Goal: Transaction & Acquisition: Subscribe to service/newsletter

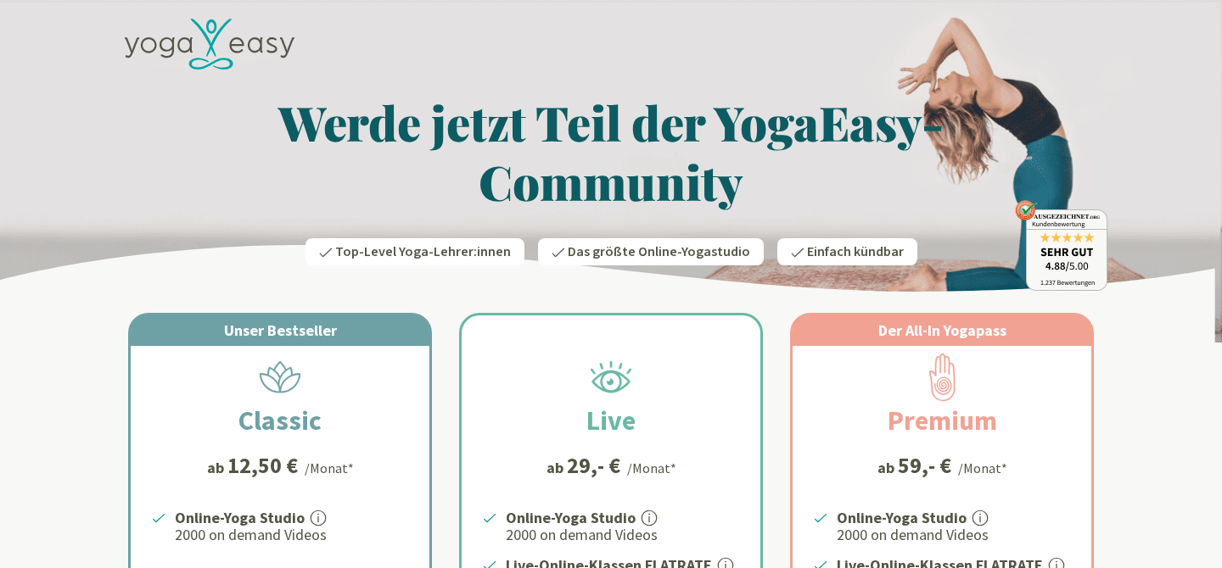
click at [172, 45] on icon at bounding box center [210, 45] width 170 height 52
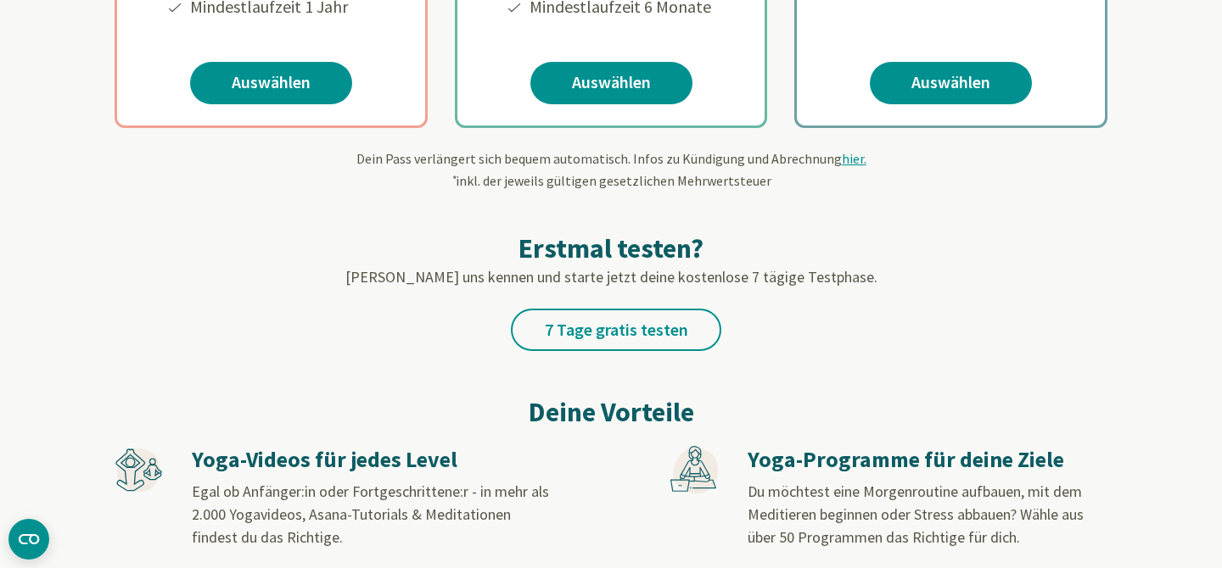
scroll to position [610, 0]
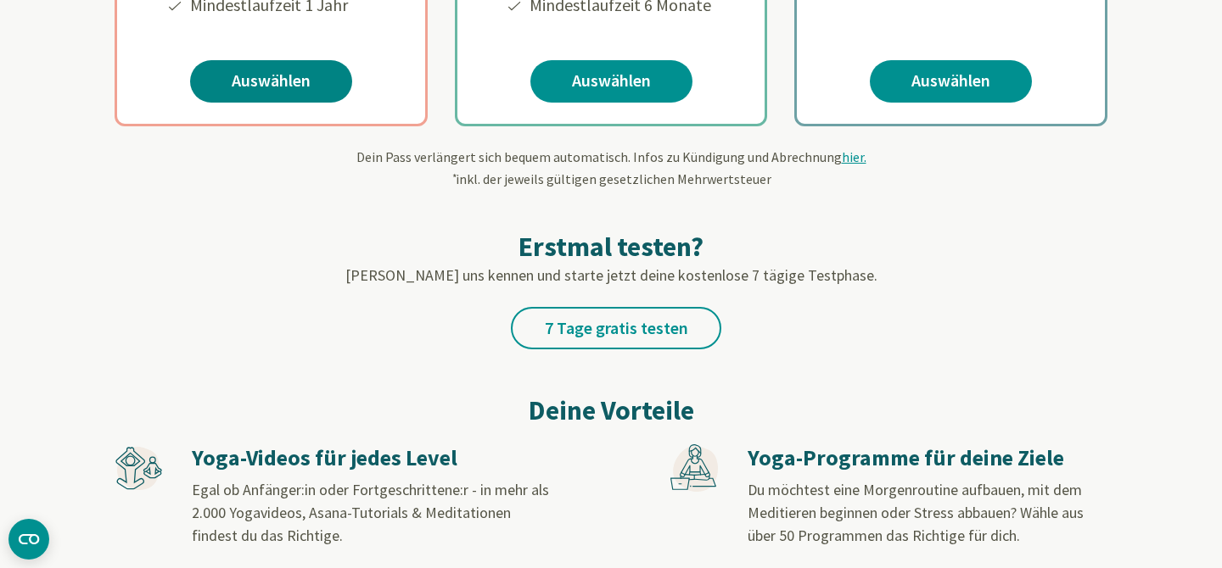
click at [258, 71] on link "Auswählen" at bounding box center [271, 81] width 162 height 42
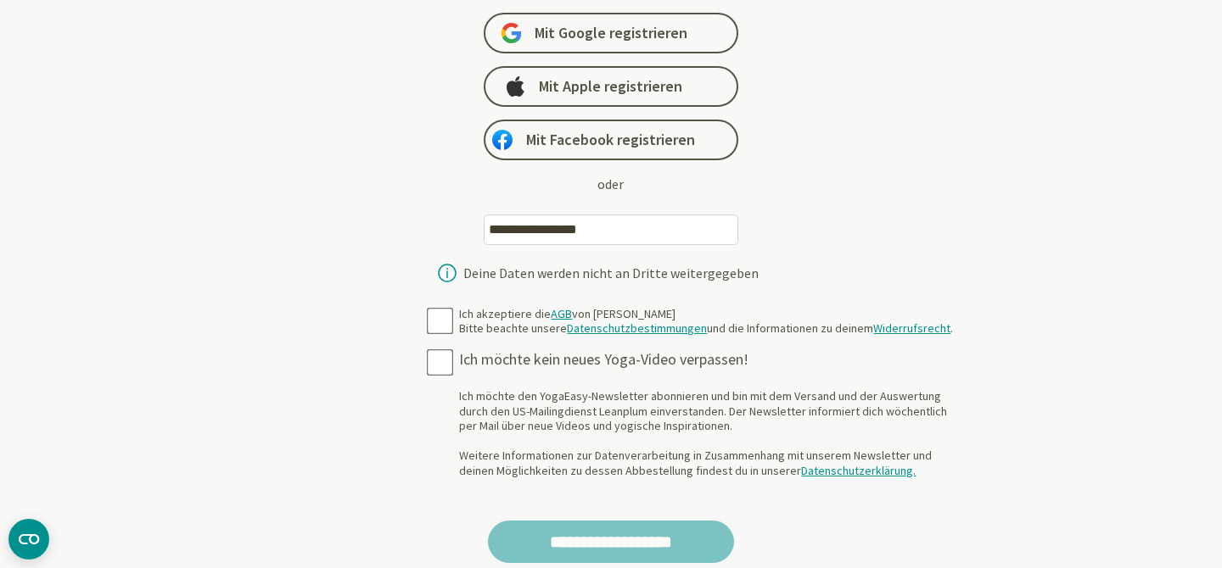
scroll to position [275, 0]
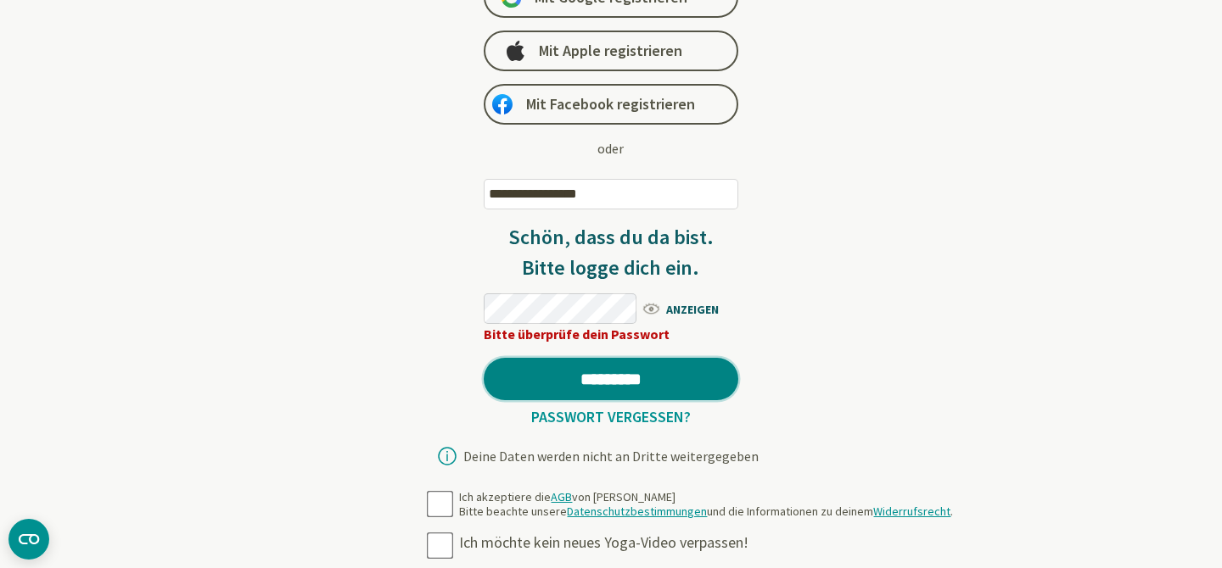
click at [624, 383] on input "*********" at bounding box center [611, 379] width 255 height 42
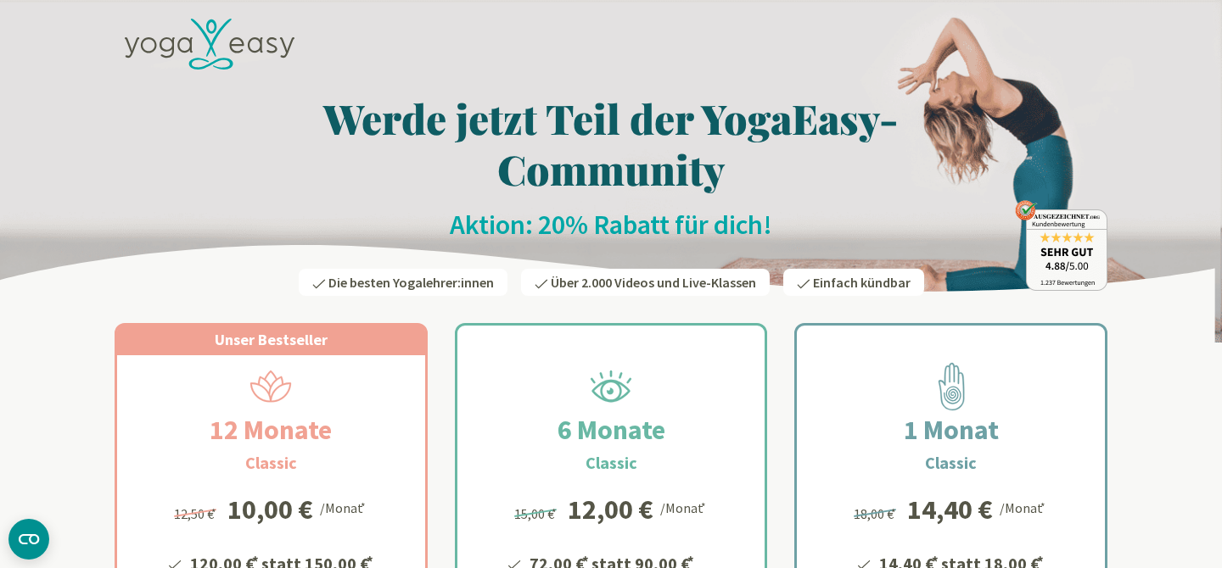
click at [156, 47] on icon at bounding box center [149, 45] width 16 height 16
